Goal: Task Accomplishment & Management: Manage account settings

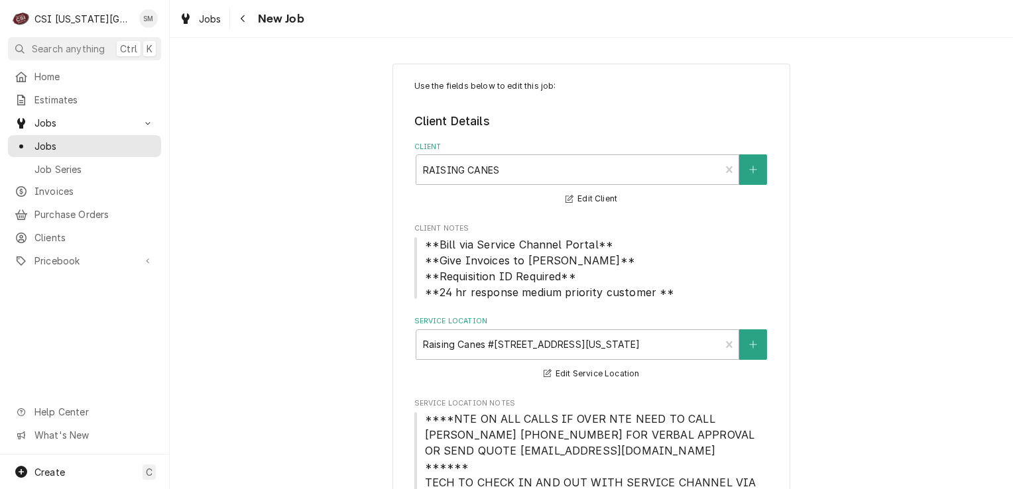
type textarea "x"
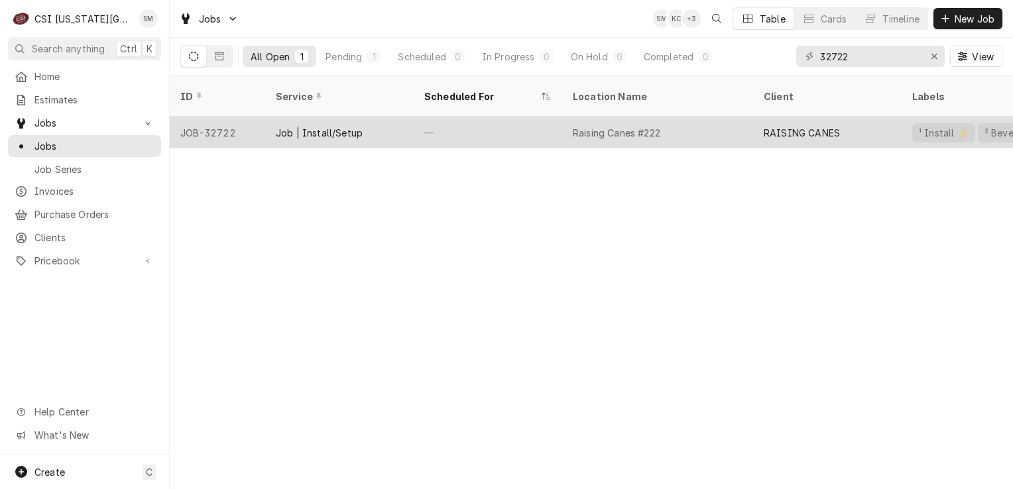
click at [602, 126] on div "Raising Canes #222" at bounding box center [617, 133] width 88 height 14
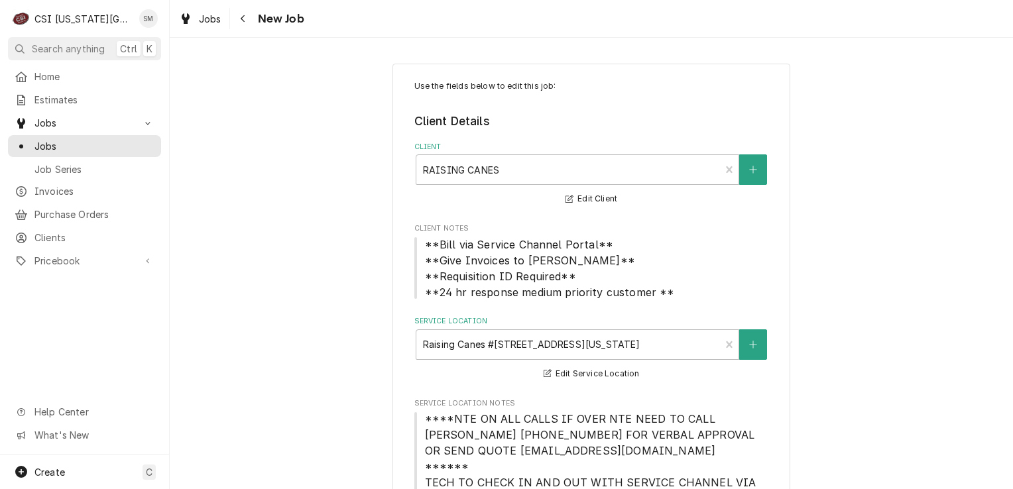
type textarea "x"
